Goal: Information Seeking & Learning: Learn about a topic

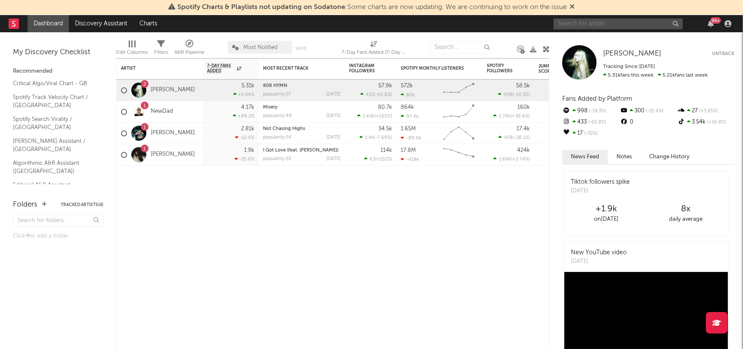
click at [592, 24] on input "text" at bounding box center [618, 24] width 129 height 11
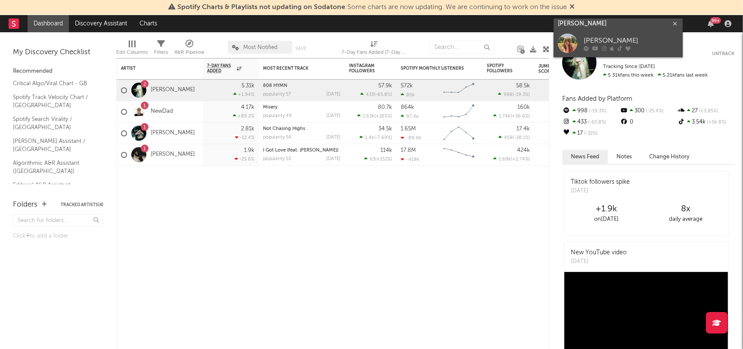
type input "[PERSON_NAME]"
click at [595, 36] on div "[PERSON_NAME]" at bounding box center [631, 41] width 95 height 10
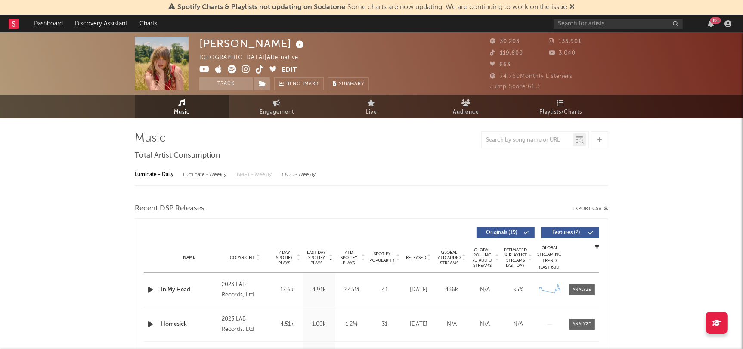
select select "6m"
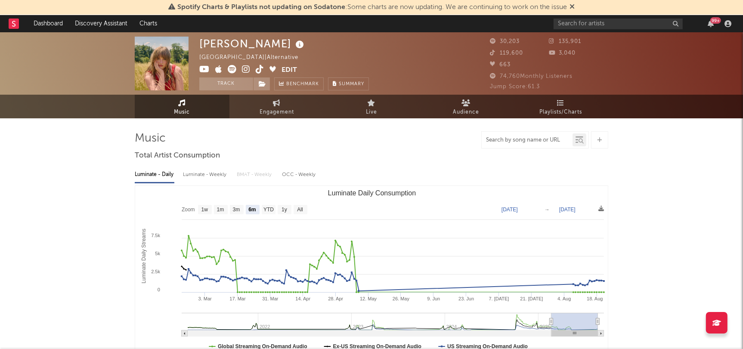
click at [549, 140] on input "text" at bounding box center [527, 140] width 91 height 7
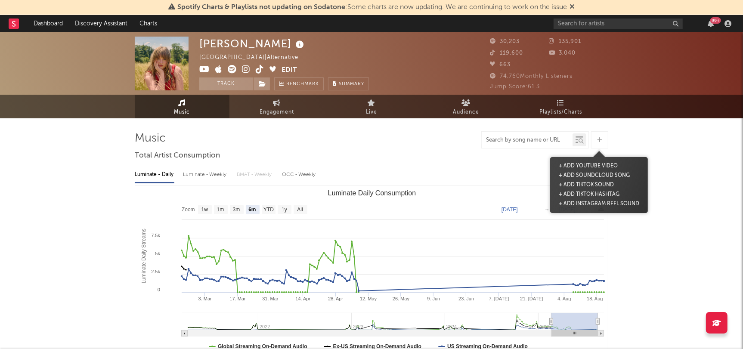
click at [596, 139] on div at bounding box center [599, 139] width 17 height 17
click at [491, 165] on div "Luminate - Daily Luminate - Weekly BMAT - Weekly OCC - Weekly Zoom 1w 1m 3m 6m …" at bounding box center [372, 262] width 474 height 198
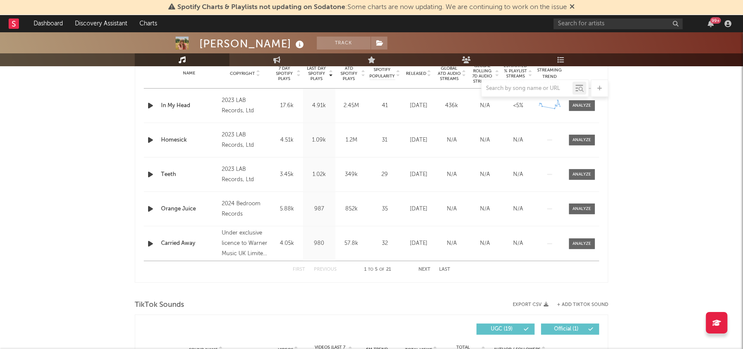
scroll to position [298, 0]
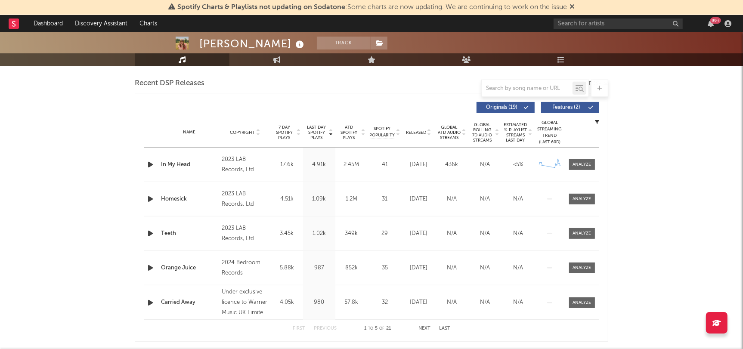
click at [430, 133] on icon at bounding box center [429, 134] width 4 height 3
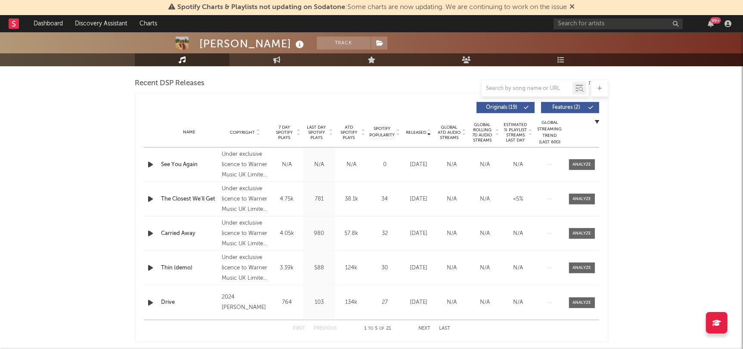
click at [432, 135] on div "Name Copyright Label Album Names Composer Names 7 Day Spotify Plays Last Day Sp…" at bounding box center [372, 133] width 456 height 30
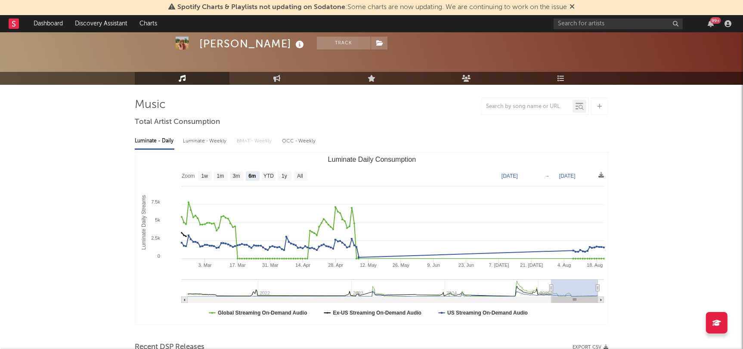
scroll to position [45, 0]
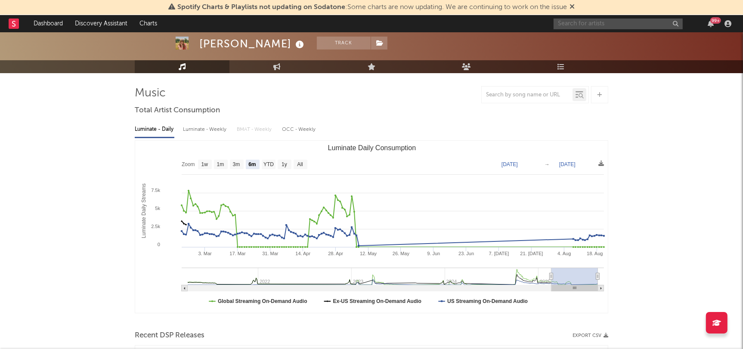
click at [592, 19] on input "text" at bounding box center [618, 24] width 129 height 11
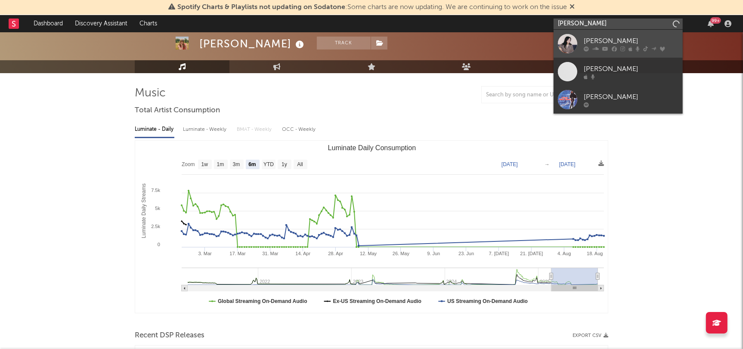
type input "[PERSON_NAME]"
click at [606, 39] on div "[PERSON_NAME]" at bounding box center [631, 41] width 95 height 10
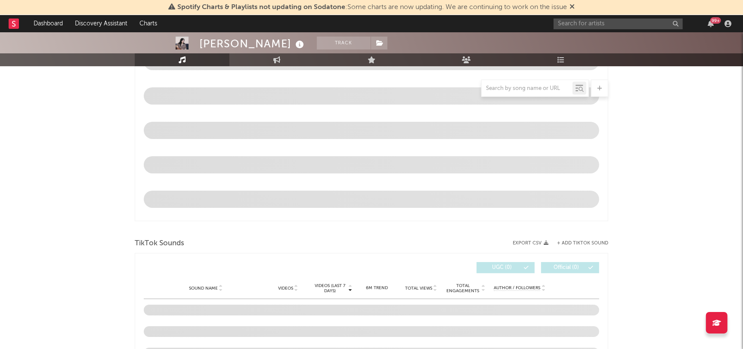
select select "6m"
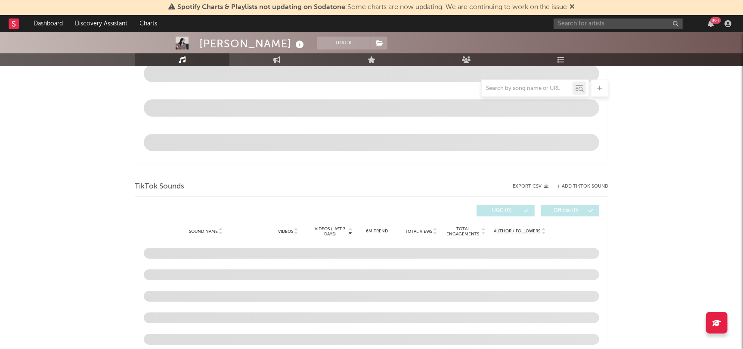
scroll to position [459, 0]
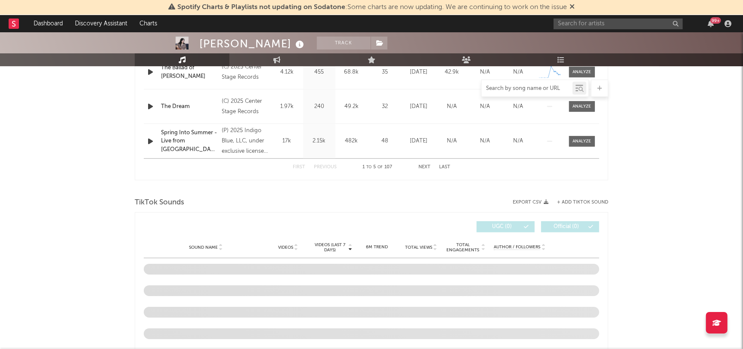
click at [543, 89] on input "text" at bounding box center [527, 88] width 91 height 7
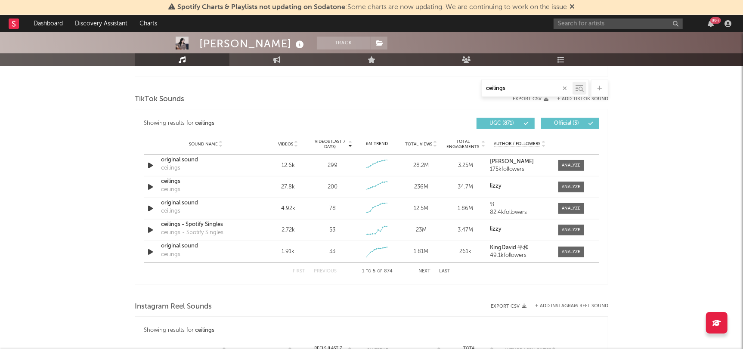
type input "ceilings"
click at [296, 140] on div "Sound Name Videos Videos (last 7 days) Weekly Growth % 6M Trend Total Views Tot…" at bounding box center [372, 145] width 456 height 22
click at [296, 144] on icon at bounding box center [296, 145] width 4 height 3
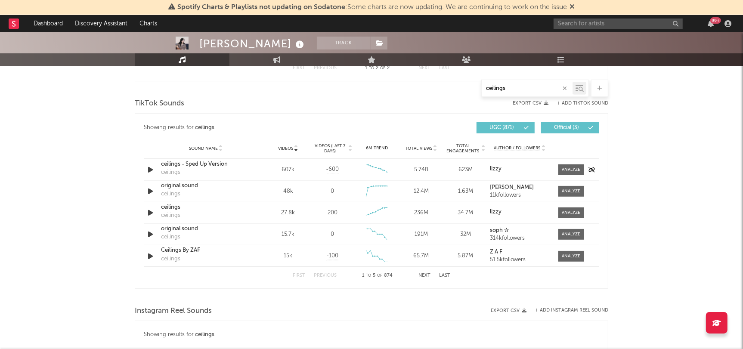
scroll to position [453, 0]
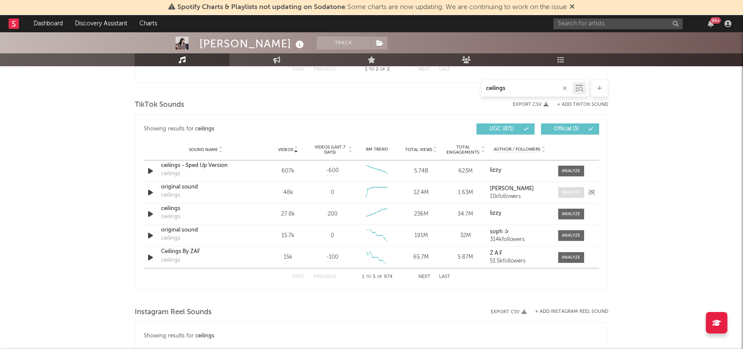
click at [569, 191] on div at bounding box center [571, 192] width 19 height 6
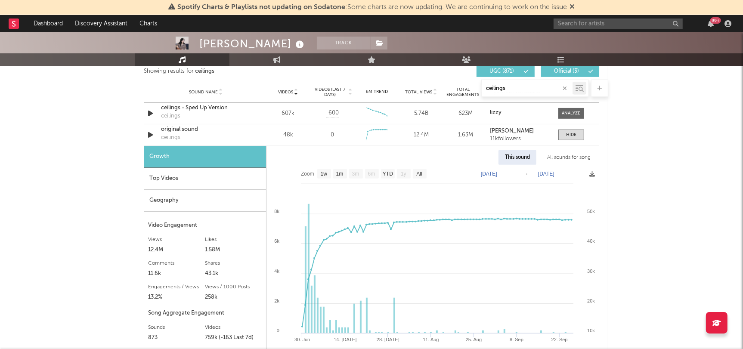
scroll to position [567, 0]
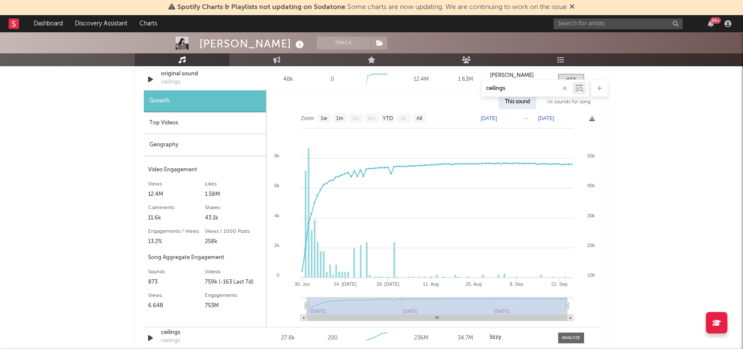
click at [416, 116] on rect at bounding box center [420, 118] width 14 height 9
click at [420, 118] on text "All" at bounding box center [419, 119] width 6 height 6
click at [423, 116] on text "All" at bounding box center [419, 119] width 6 height 6
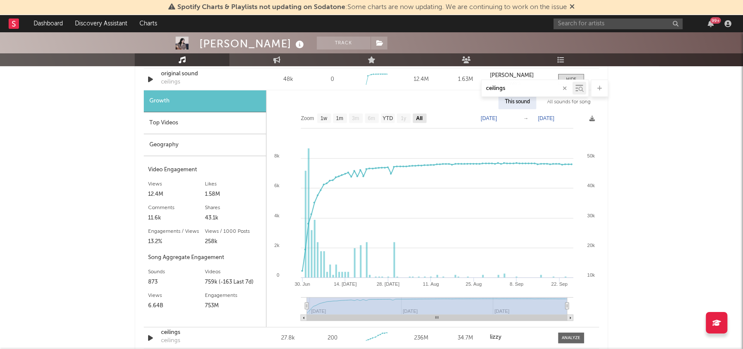
click at [423, 116] on text "All" at bounding box center [419, 119] width 6 height 6
click at [450, 109] on rect at bounding box center [433, 218] width 333 height 218
click at [388, 118] on text "YTD" at bounding box center [388, 119] width 10 height 6
click at [341, 118] on text "1m" at bounding box center [339, 119] width 7 height 6
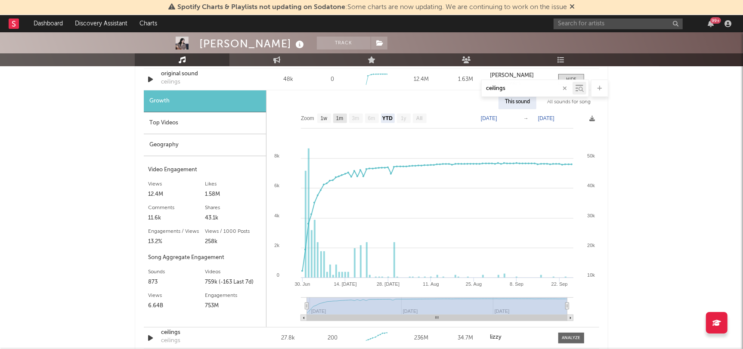
select select "1m"
type input "[DATE]"
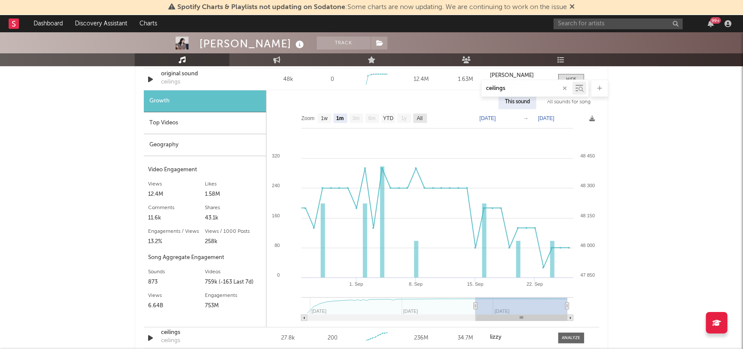
click at [421, 119] on text "All" at bounding box center [420, 119] width 6 height 6
select select "All"
type input "[DATE]"
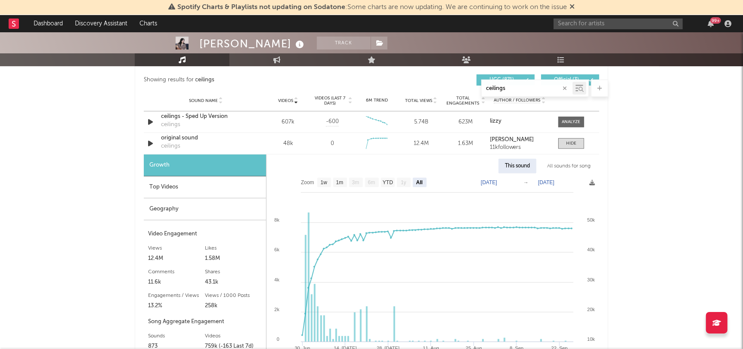
scroll to position [502, 0]
click at [497, 181] on text "[DATE]" at bounding box center [489, 183] width 16 height 6
click at [515, 181] on input "[DATE]" at bounding box center [495, 183] width 40 height 9
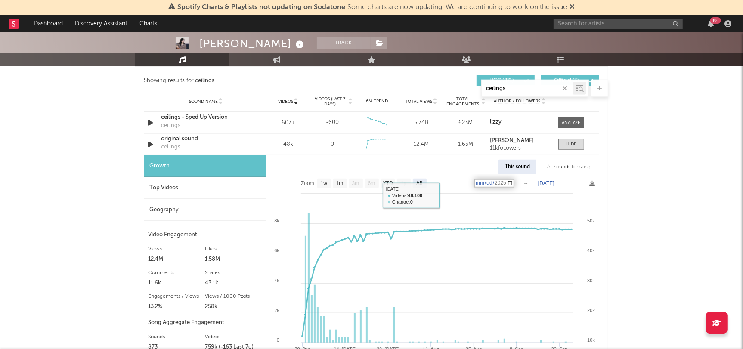
click at [458, 168] on div "This sound All sounds for song" at bounding box center [433, 167] width 333 height 15
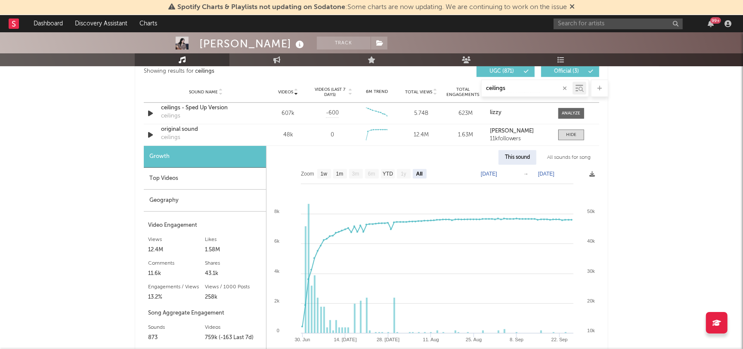
scroll to position [513, 0]
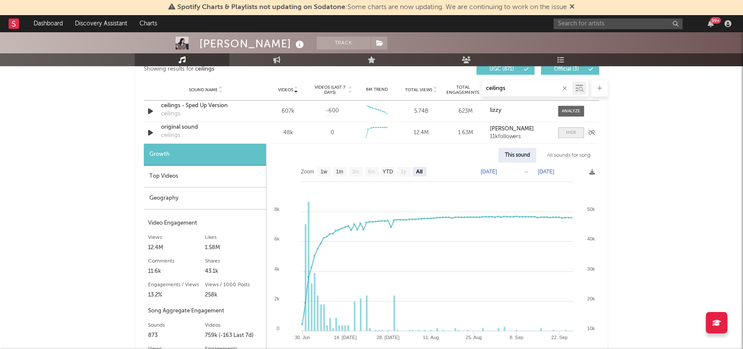
click at [570, 131] on div at bounding box center [571, 133] width 10 height 6
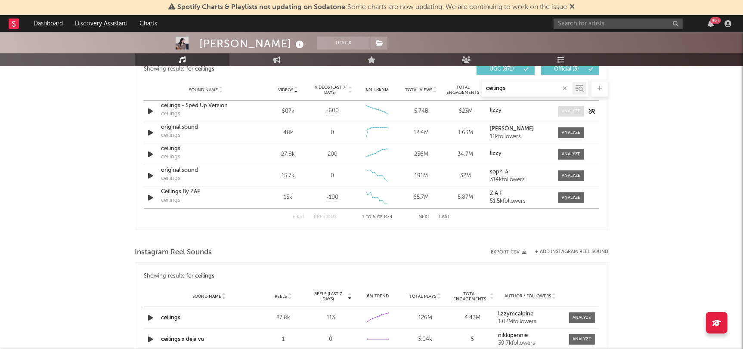
click at [567, 112] on div at bounding box center [571, 111] width 19 height 6
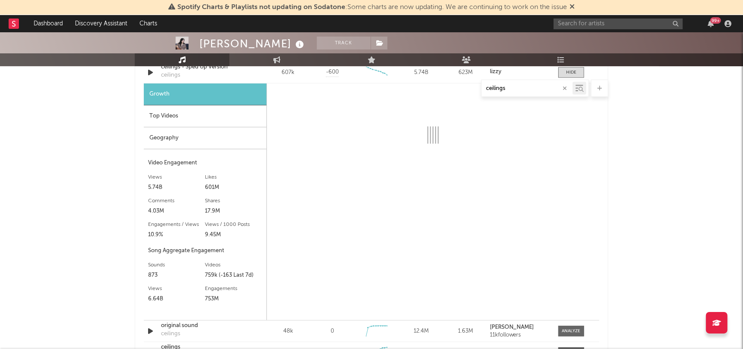
scroll to position [541, 0]
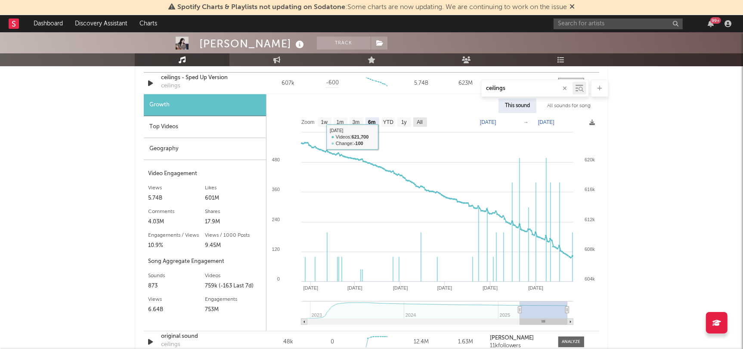
click at [422, 120] on text "All" at bounding box center [420, 123] width 6 height 6
select select "All"
type input "[DATE]"
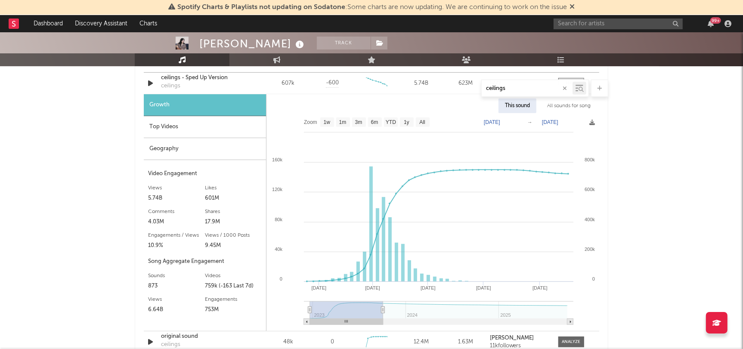
type input "[DATE]"
select select "6m"
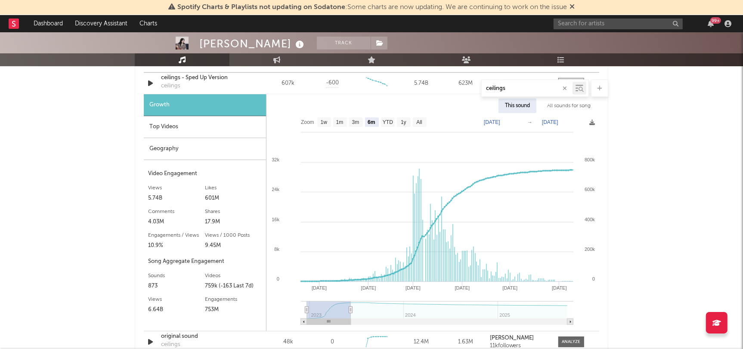
type input "[DATE]"
drag, startPoint x: 568, startPoint y: 308, endPoint x: 351, endPoint y: 307, distance: 217.5
click at [351, 307] on icon at bounding box center [350, 310] width 3 height 6
